Goal: Obtain resource: Obtain resource

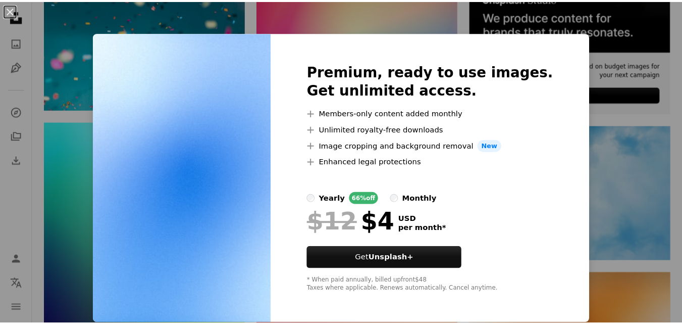
scroll to position [1, 0]
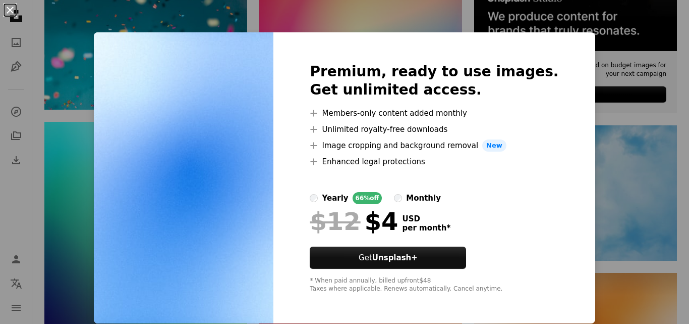
click at [11, 10] on button "An X shape" at bounding box center [10, 10] width 12 height 12
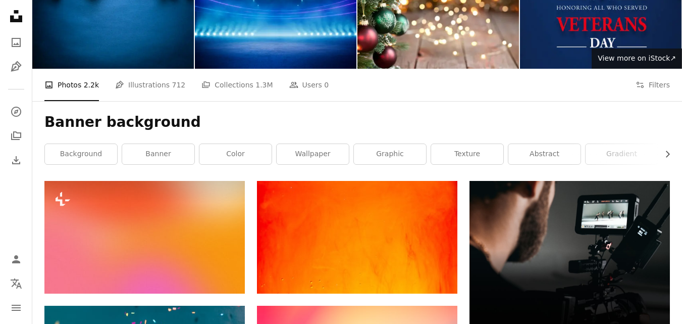
scroll to position [0, 0]
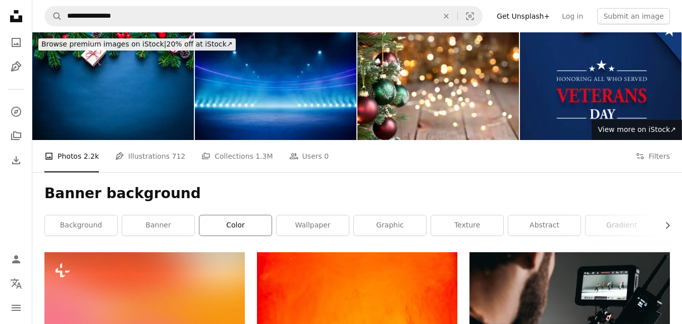
click at [244, 221] on link "color" at bounding box center [235, 225] width 72 height 20
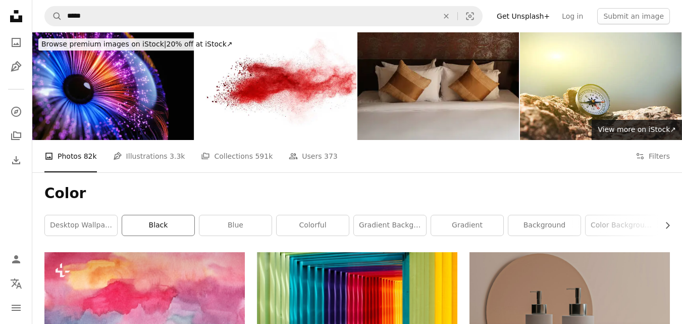
click at [167, 225] on link "black" at bounding box center [158, 225] width 72 height 20
